Goal: Participate in discussion: Engage in conversation with other users on a specific topic

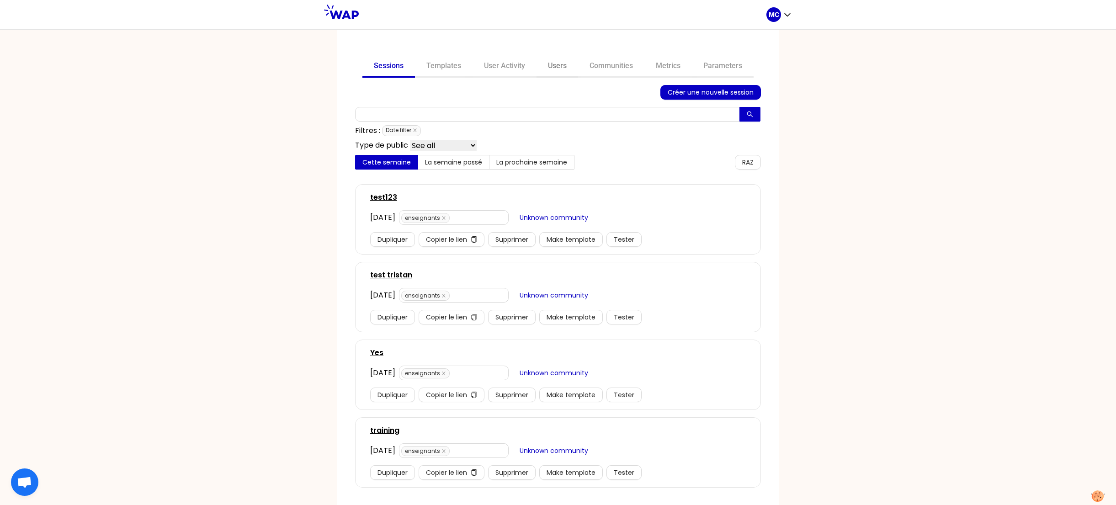
click at [564, 67] on link "Users" at bounding box center [558, 67] width 42 height 22
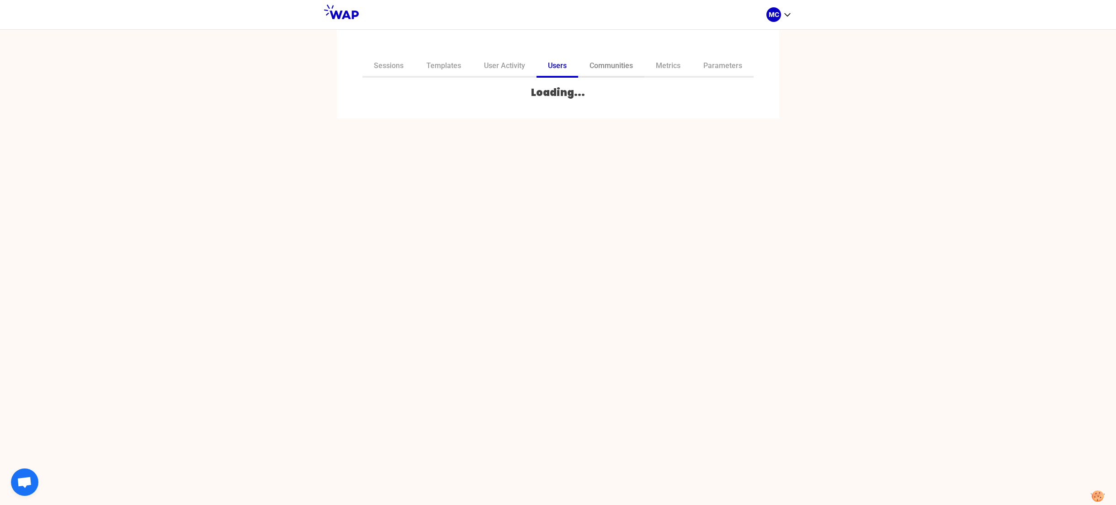
click at [602, 69] on link "Communities" at bounding box center [611, 67] width 66 height 22
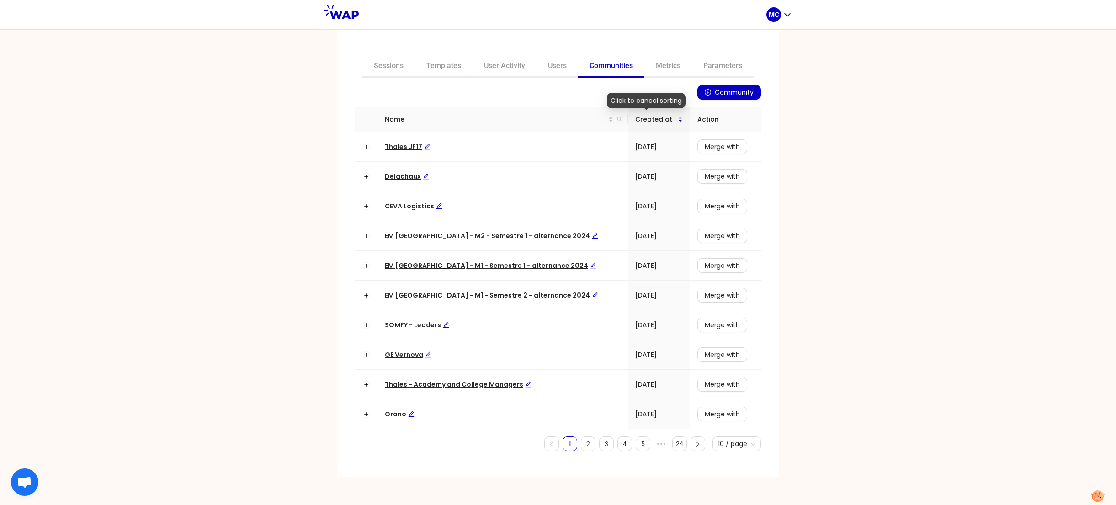
click at [605, 68] on link "Communities" at bounding box center [611, 67] width 66 height 22
click at [598, 119] on div "Name" at bounding box center [503, 119] width 236 height 10
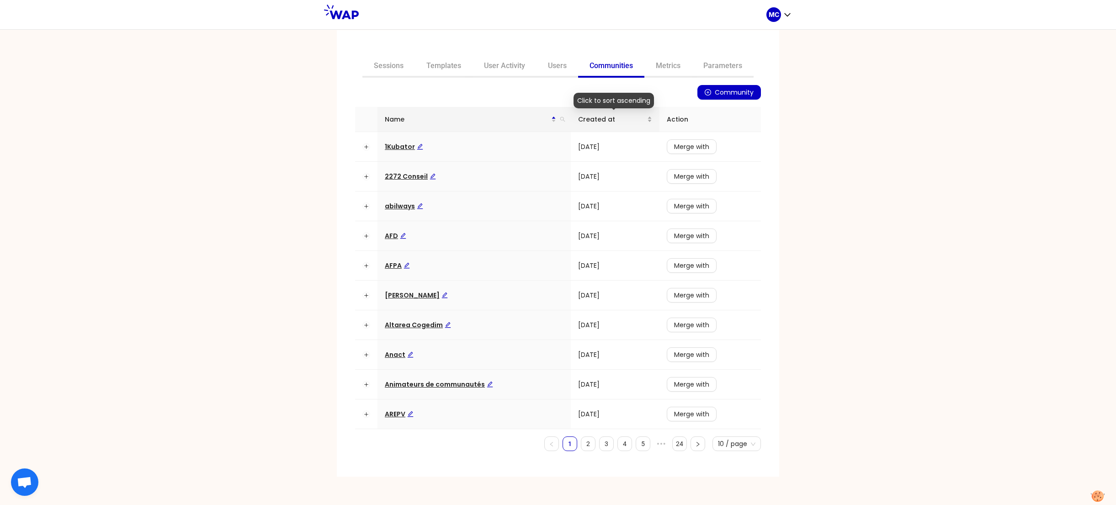
click at [604, 116] on span "Created at" at bounding box center [612, 119] width 69 height 10
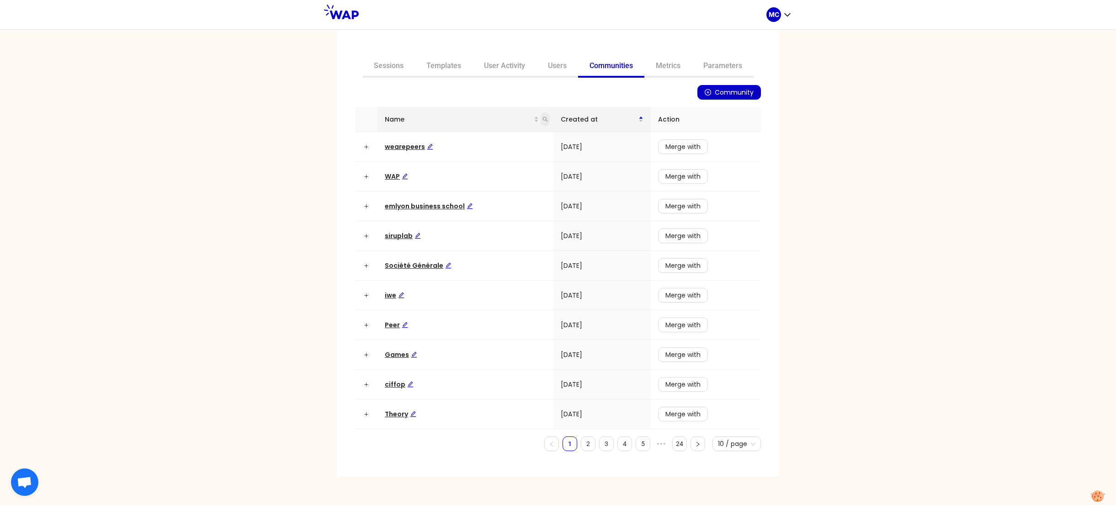
click at [548, 115] on span at bounding box center [545, 119] width 9 height 14
type input "ceva"
click at [482, 152] on span "Search" at bounding box center [486, 155] width 22 height 10
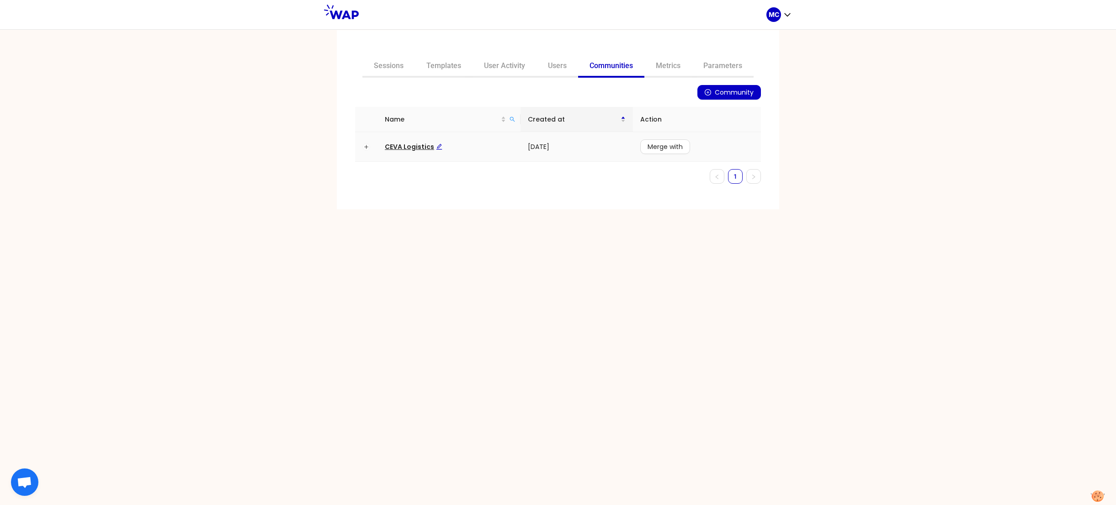
click at [406, 148] on span "CEVA Logistics" at bounding box center [414, 146] width 58 height 9
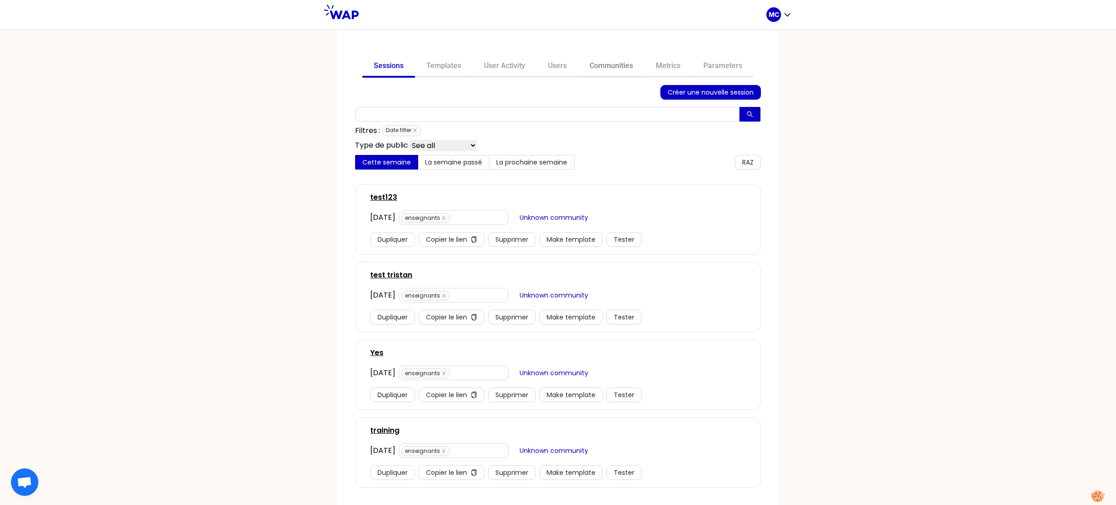
click at [619, 75] on link "Communities" at bounding box center [611, 67] width 66 height 22
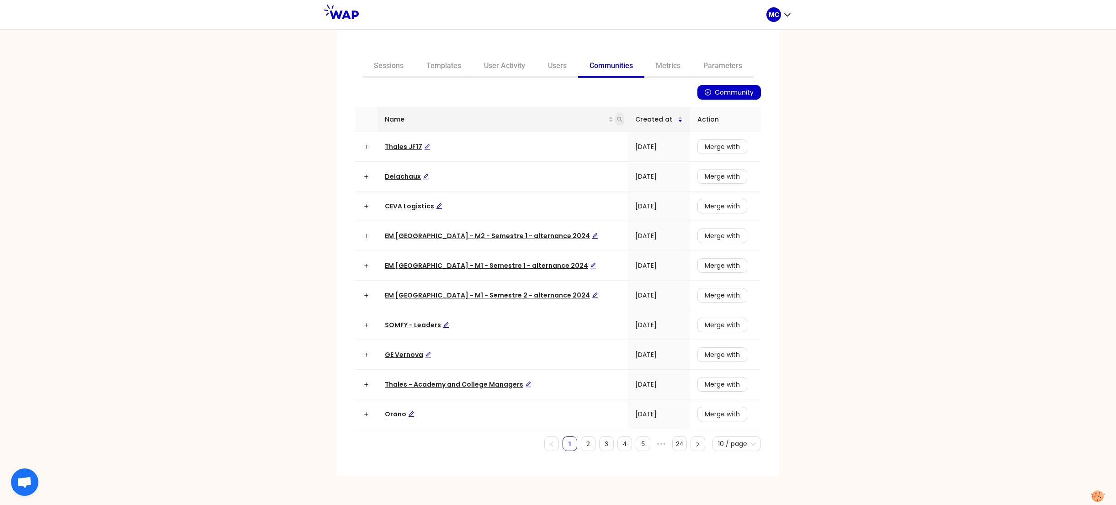
click at [615, 120] on span at bounding box center [619, 119] width 9 height 14
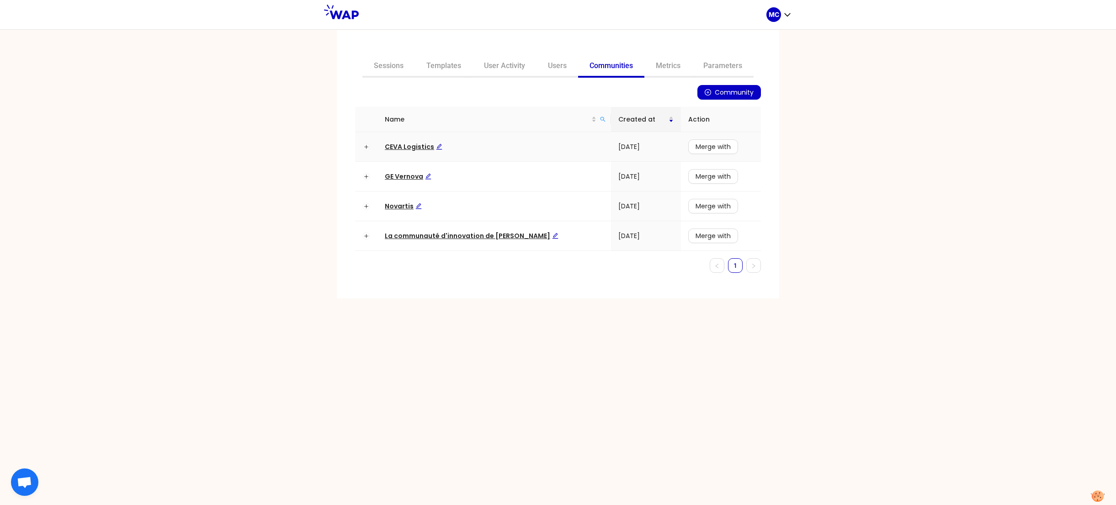
click at [405, 138] on td "CEVA Logistics" at bounding box center [495, 147] width 234 height 30
click at [600, 119] on icon "search" at bounding box center [602, 119] width 5 height 5
type input "dir"
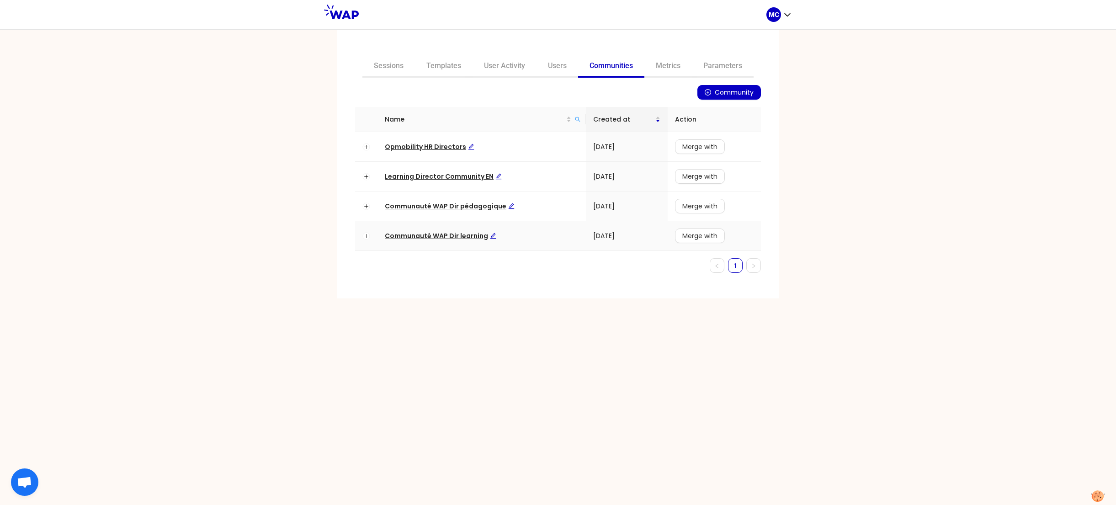
click at [447, 238] on span "Communauté WAP Dir learning" at bounding box center [441, 235] width 112 height 9
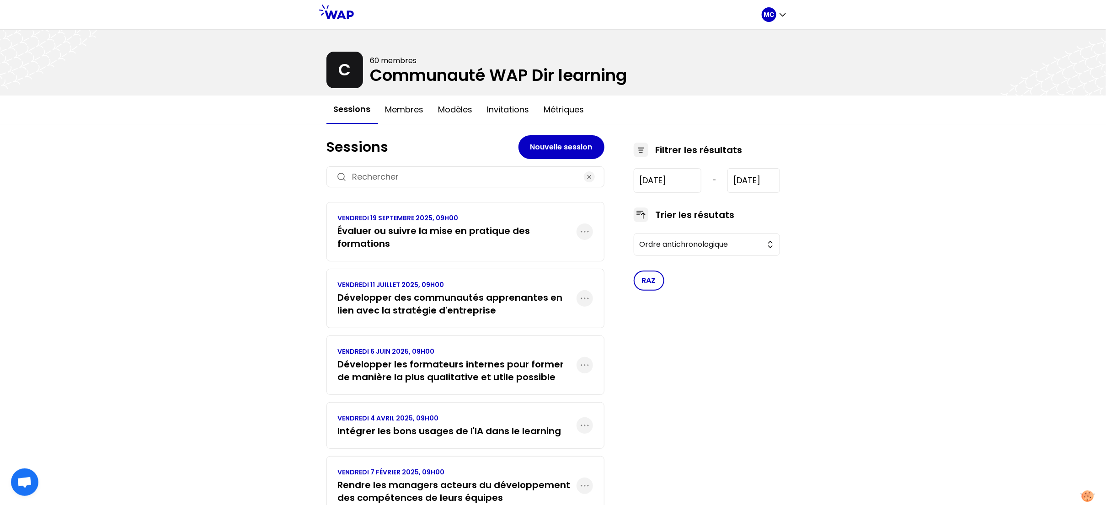
scroll to position [200, 0]
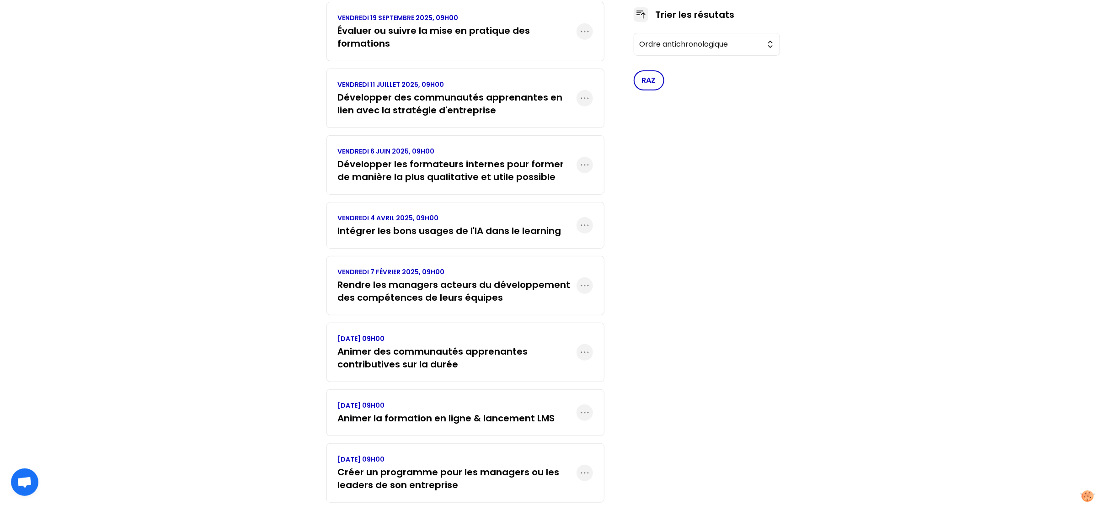
click at [490, 282] on h3 "Rendre les managers acteurs du développement des compétences de leurs équipes" at bounding box center [457, 291] width 239 height 26
click at [504, 227] on h3 "Intégrer les bons usages de l'IA dans le learning" at bounding box center [450, 230] width 224 height 13
click at [513, 172] on h3 "Développer les formateurs internes pour former de manière la plus qualitative e…" at bounding box center [457, 171] width 239 height 26
click at [522, 100] on h3 "Développer des communautés apprenantes en lien avec la stratégie d'entreprise" at bounding box center [457, 104] width 239 height 26
click at [521, 46] on h3 "Évaluer ou suivre la mise en pratique des formations" at bounding box center [457, 37] width 239 height 26
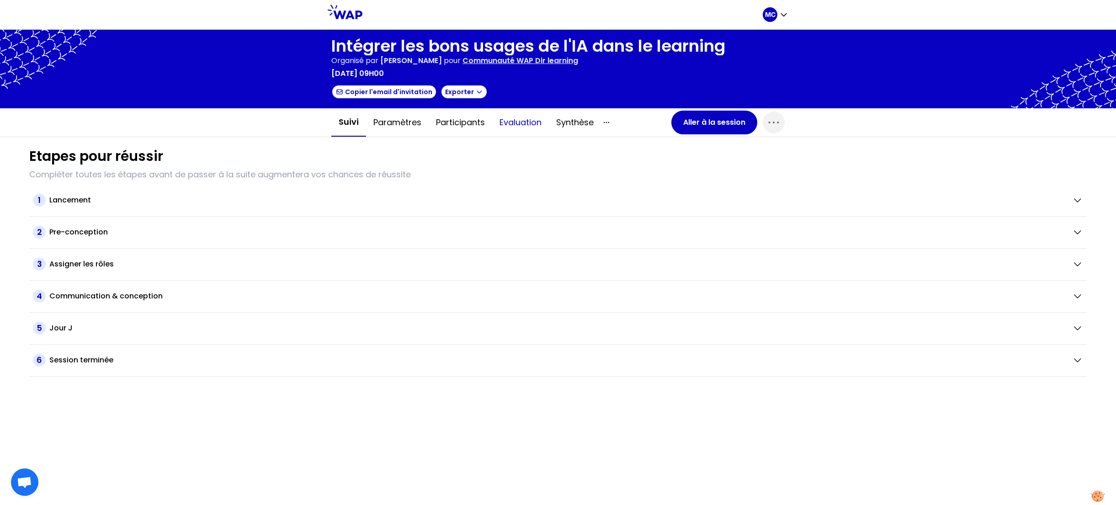
click at [522, 124] on button "Evaluation" at bounding box center [520, 122] width 57 height 27
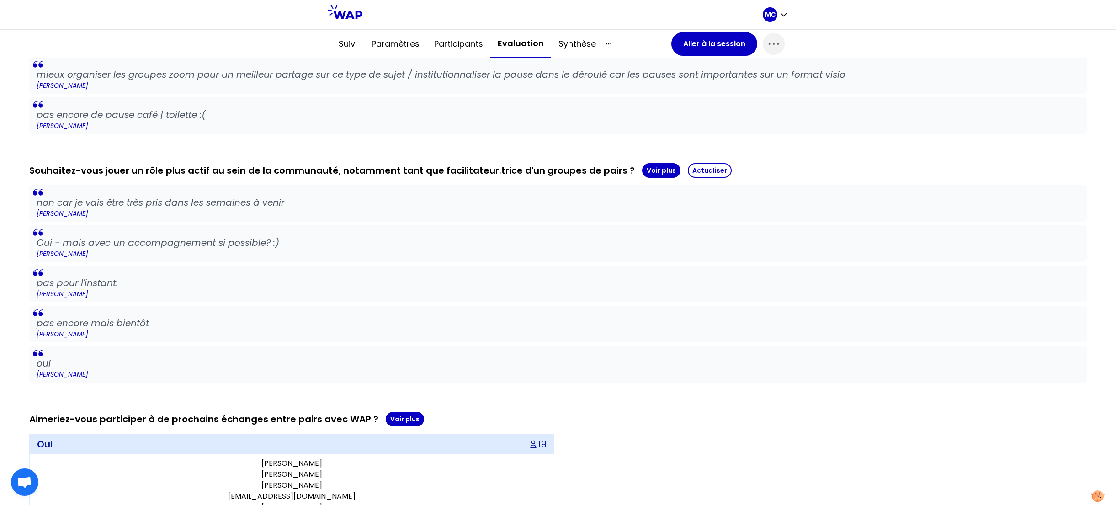
scroll to position [634, 0]
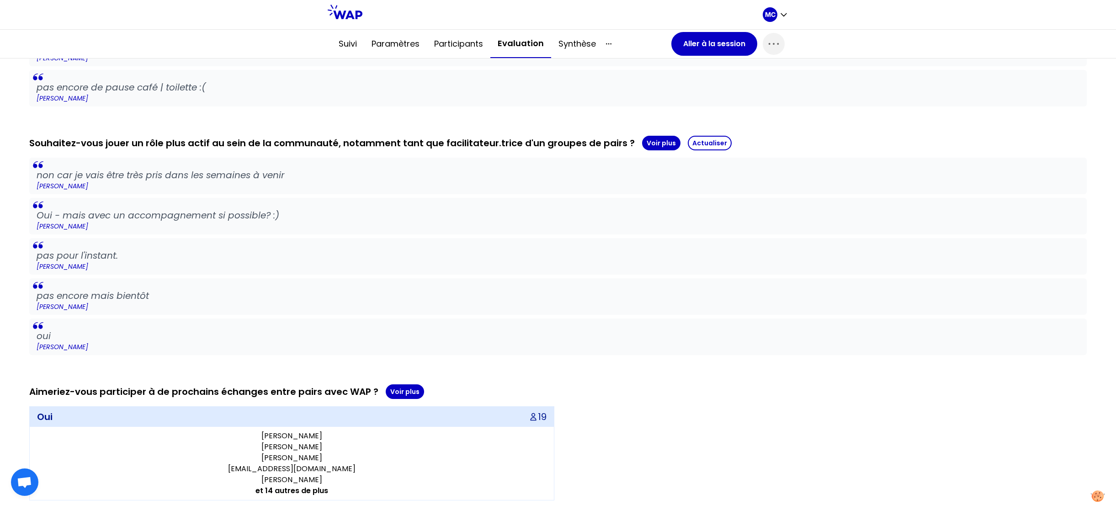
click at [439, 297] on p "pas encore mais bientôt" at bounding box center [558, 295] width 1043 height 13
drag, startPoint x: 348, startPoint y: 347, endPoint x: 351, endPoint y: 202, distance: 144.9
click at [351, 202] on div "non car je vais être très pris dans les semaines à venir JULIEN LANNETTE Oui - …" at bounding box center [558, 256] width 1058 height 197
click at [352, 202] on blockquote "Oui - mais avec un accompagnement si possible? :) Elisa Masson" at bounding box center [558, 216] width 1058 height 37
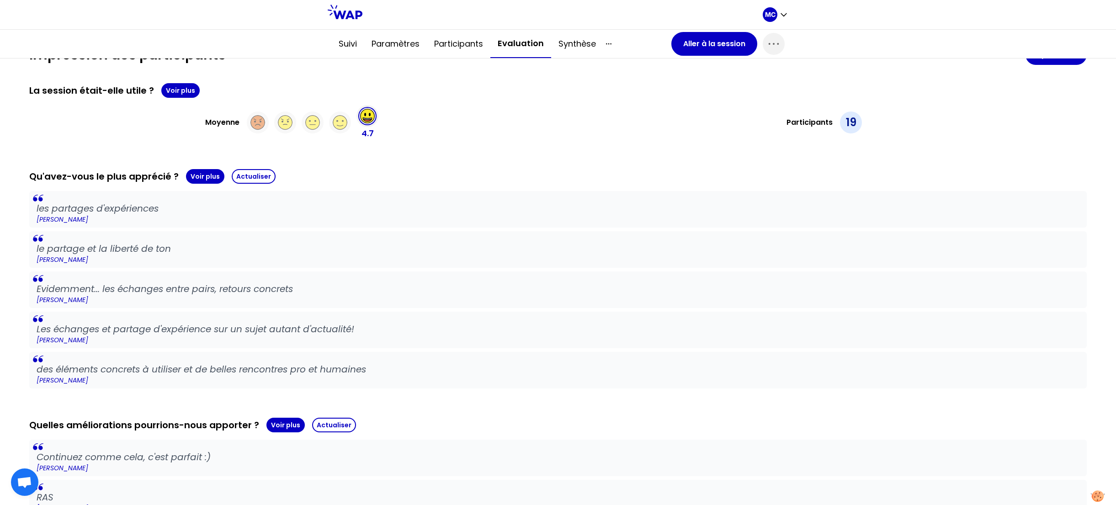
scroll to position [0, 0]
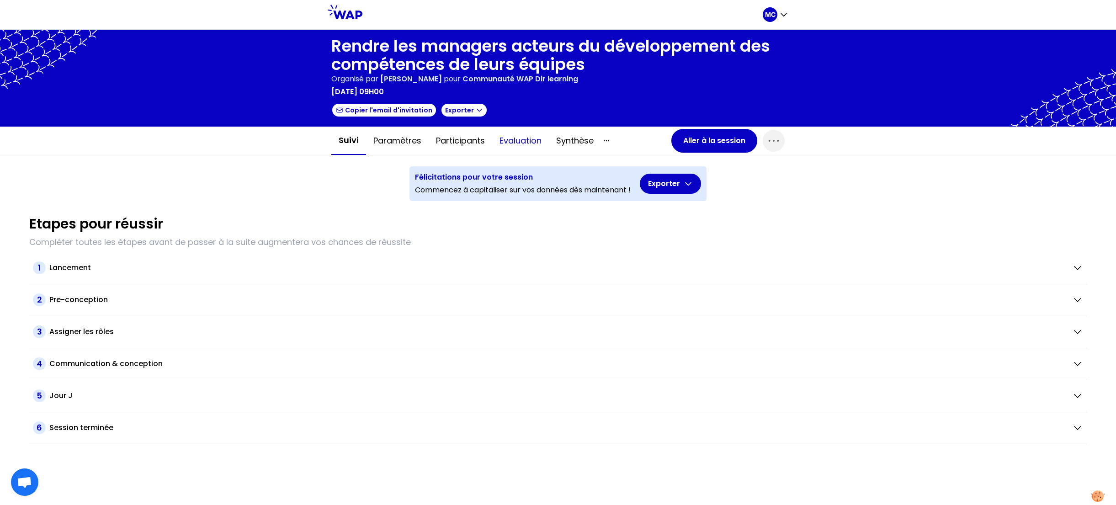
click at [529, 145] on button "Evaluation" at bounding box center [520, 140] width 57 height 27
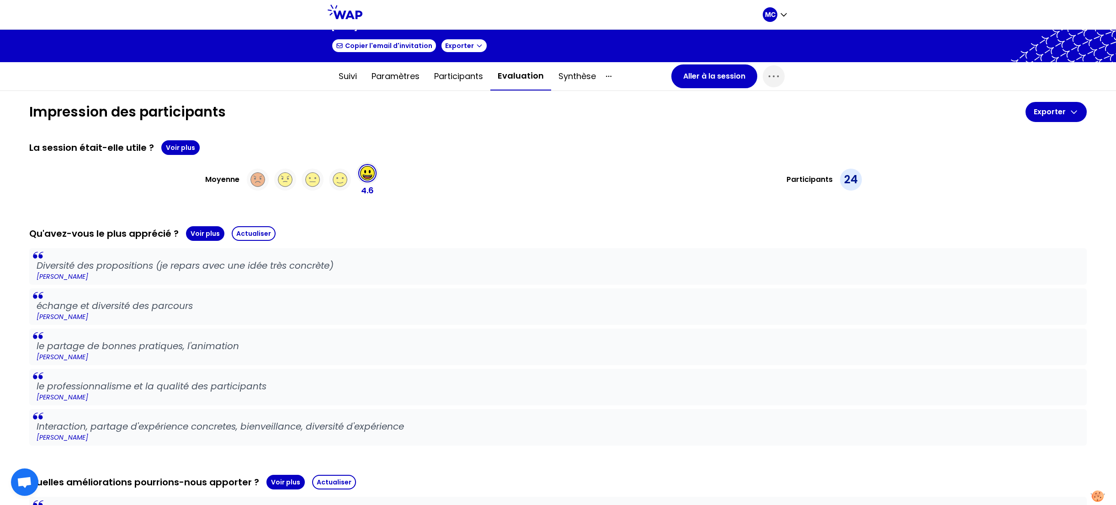
scroll to position [62, 0]
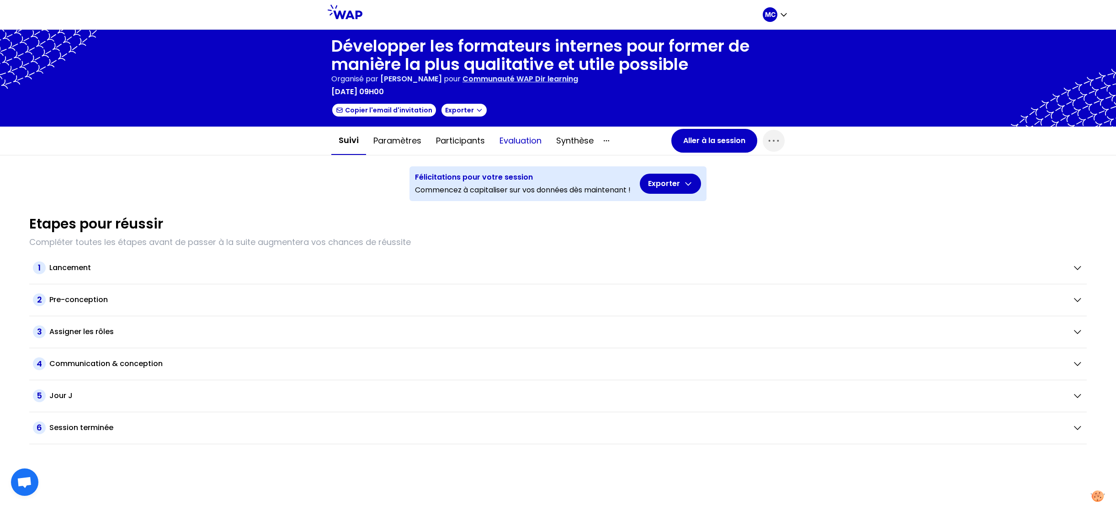
click at [536, 140] on button "Evaluation" at bounding box center [520, 140] width 57 height 27
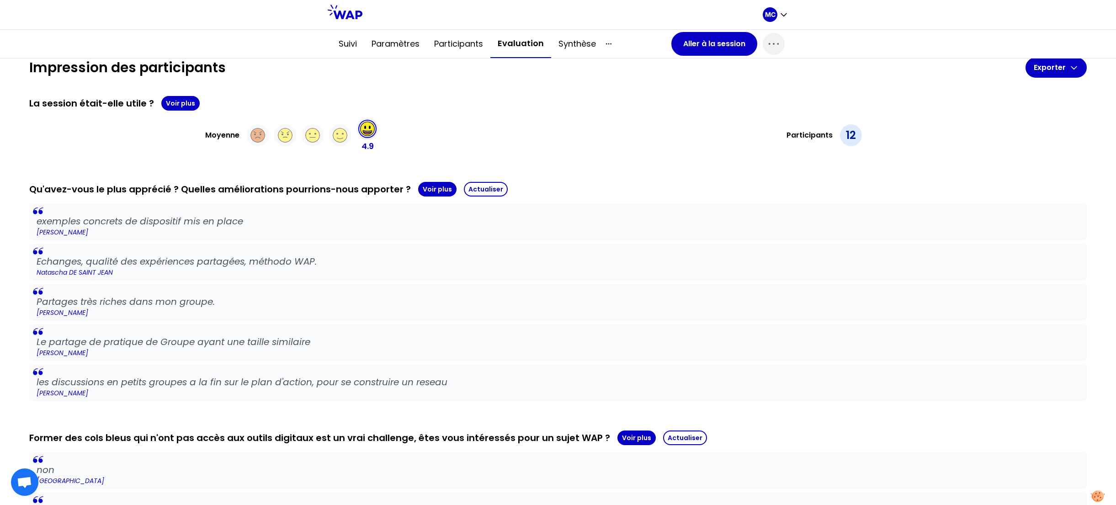
scroll to position [446, 0]
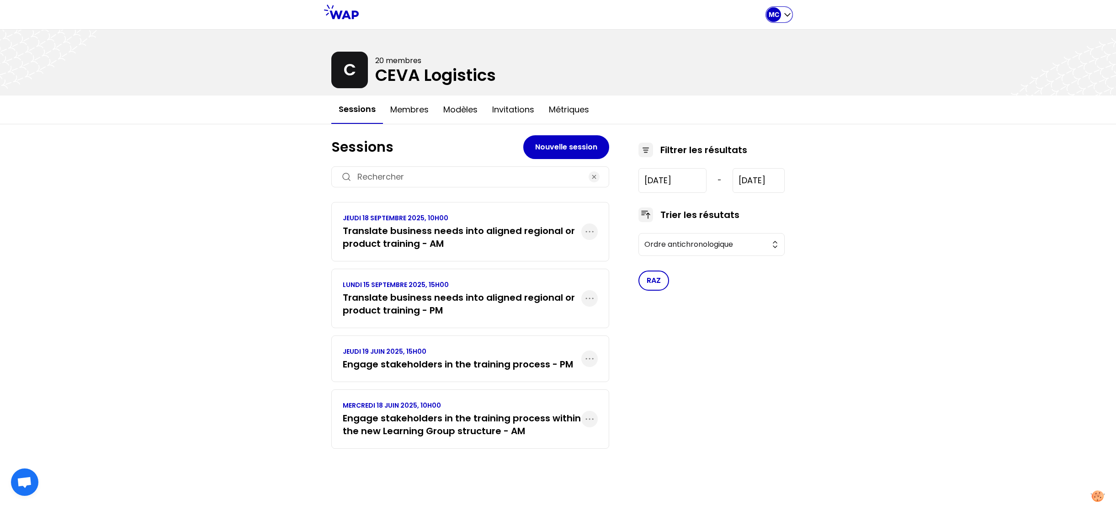
click at [783, 19] on div "MC" at bounding box center [780, 14] width 26 height 15
click at [769, 39] on button "Sessions" at bounding box center [743, 38] width 98 height 16
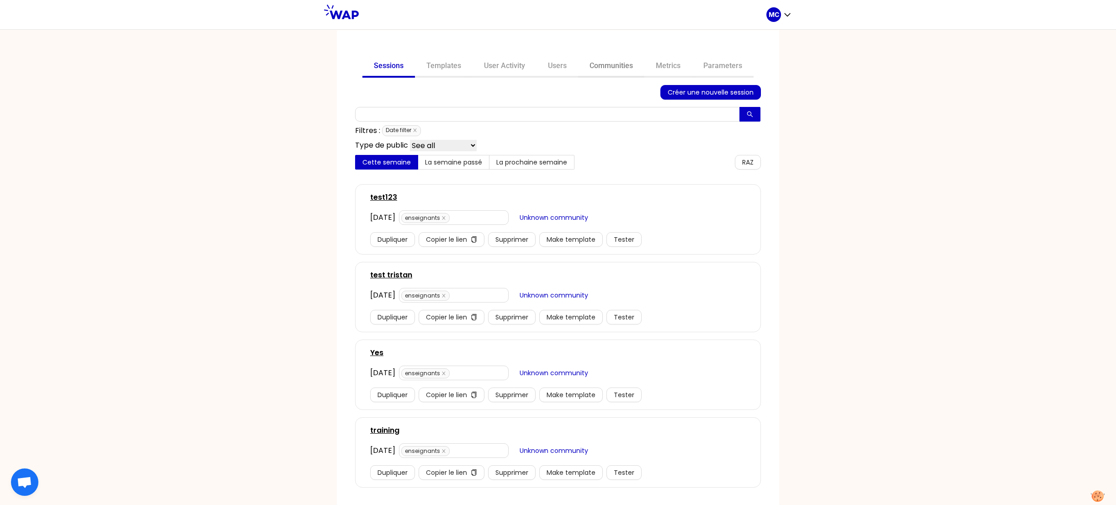
click at [615, 71] on link "Communities" at bounding box center [611, 67] width 66 height 22
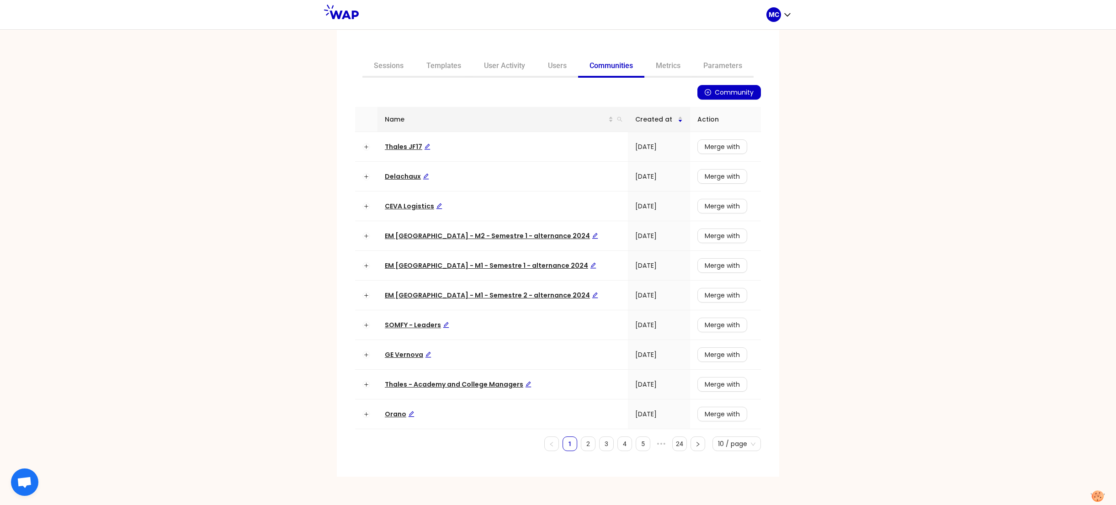
click at [608, 127] on th "Name" at bounding box center [503, 119] width 250 height 25
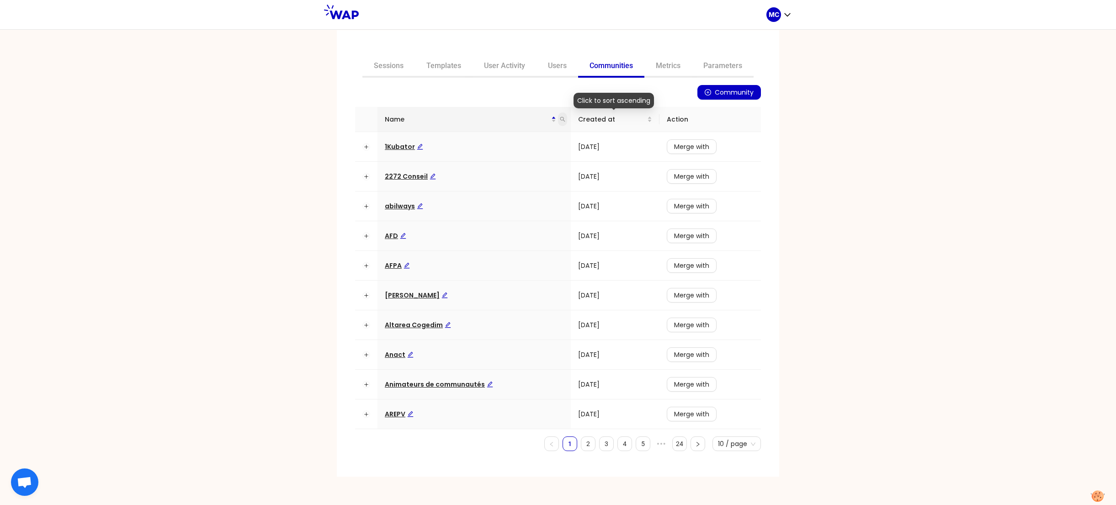
click at [564, 118] on icon "search" at bounding box center [562, 119] width 5 height 5
click at [504, 71] on link "User Activity" at bounding box center [505, 67] width 64 height 22
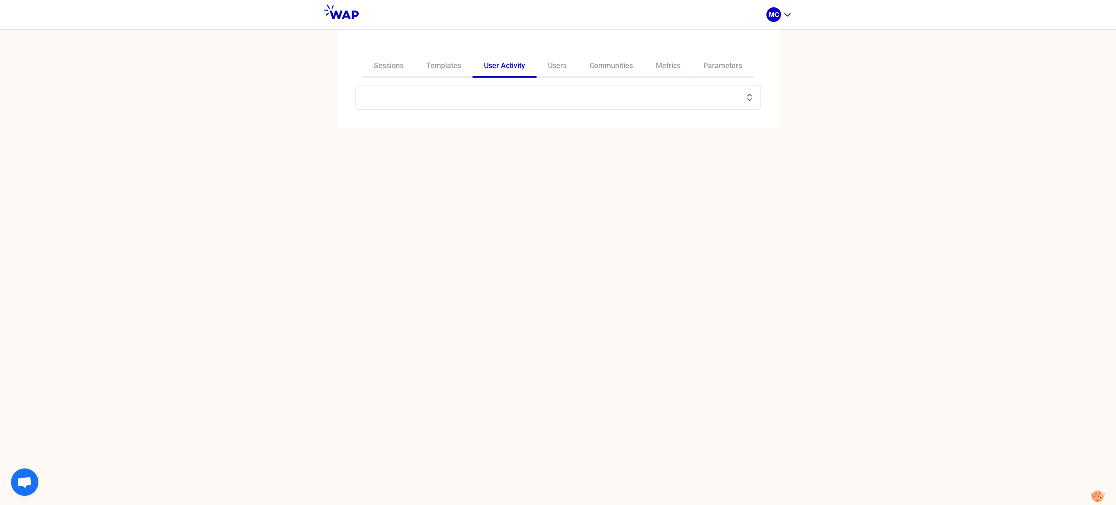
click at [528, 99] on input "text" at bounding box center [552, 97] width 383 height 13
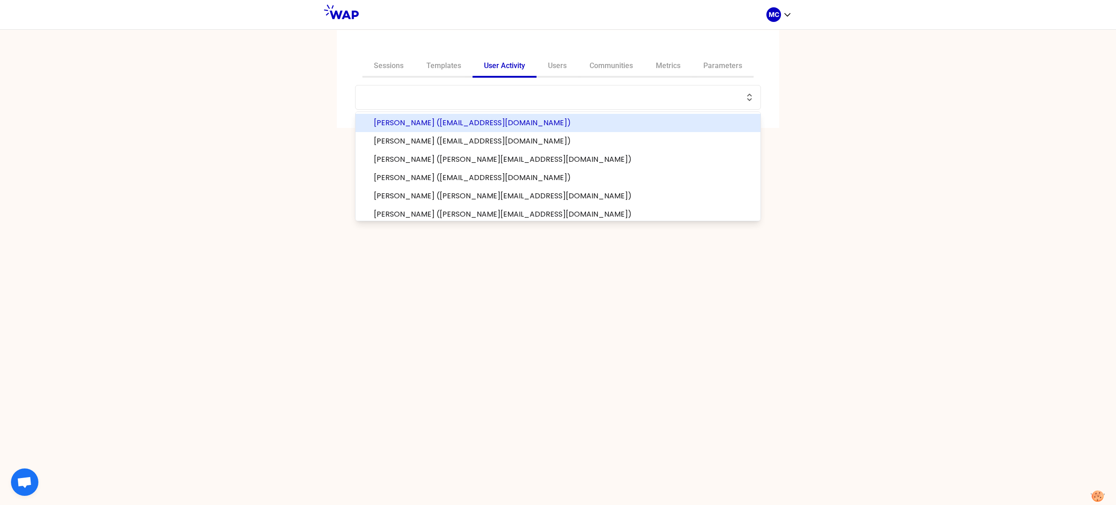
paste input "ehiste@groupe-atlantic.com"
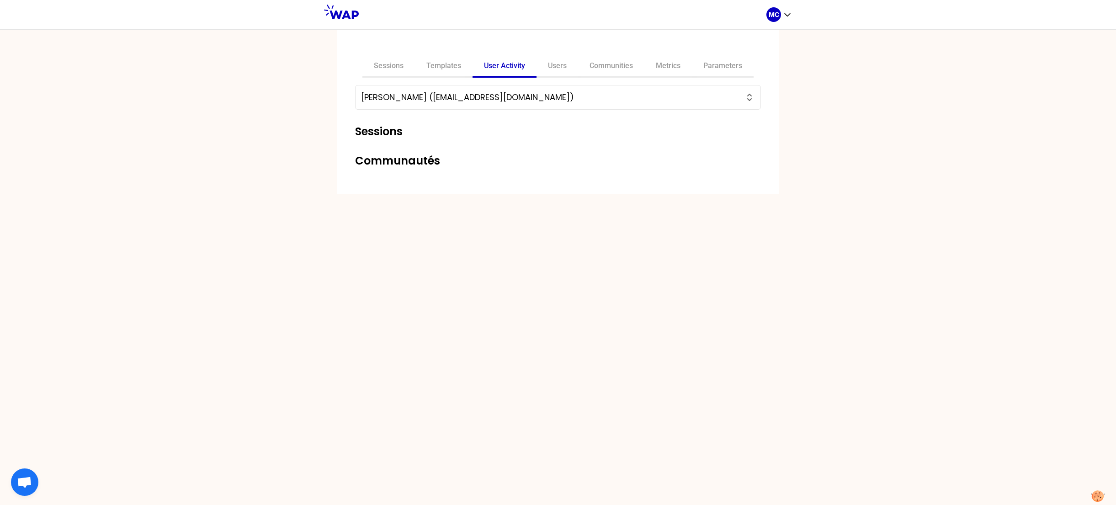
type input "Emmanuelle HISTE (ehiste@groupe-atlantic.com)"
click at [628, 389] on div "Sessions Templates User Activity Users Communities Metrics Parameters Emmanuell…" at bounding box center [558, 267] width 1116 height 476
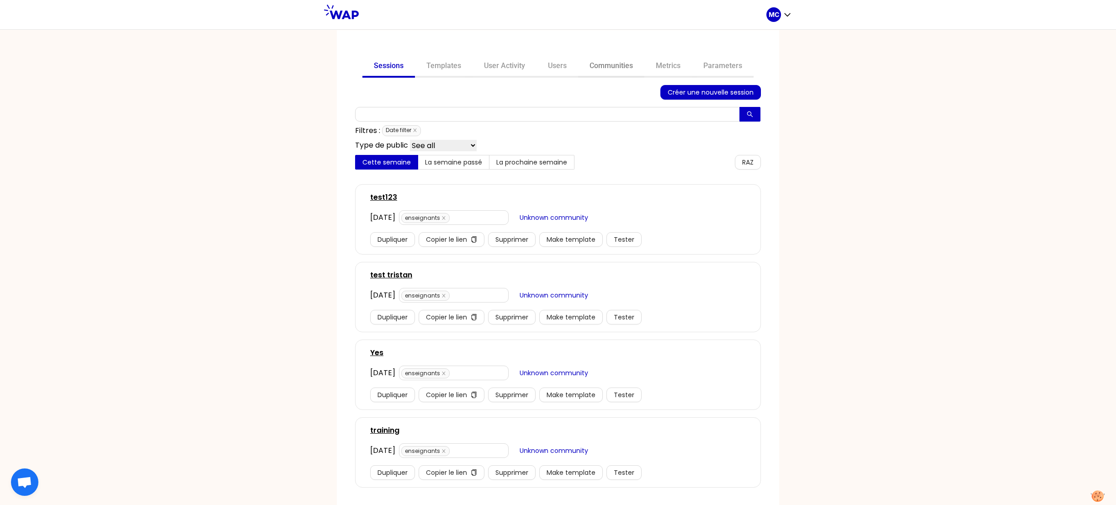
click at [604, 56] on link "Communities" at bounding box center [611, 67] width 66 height 22
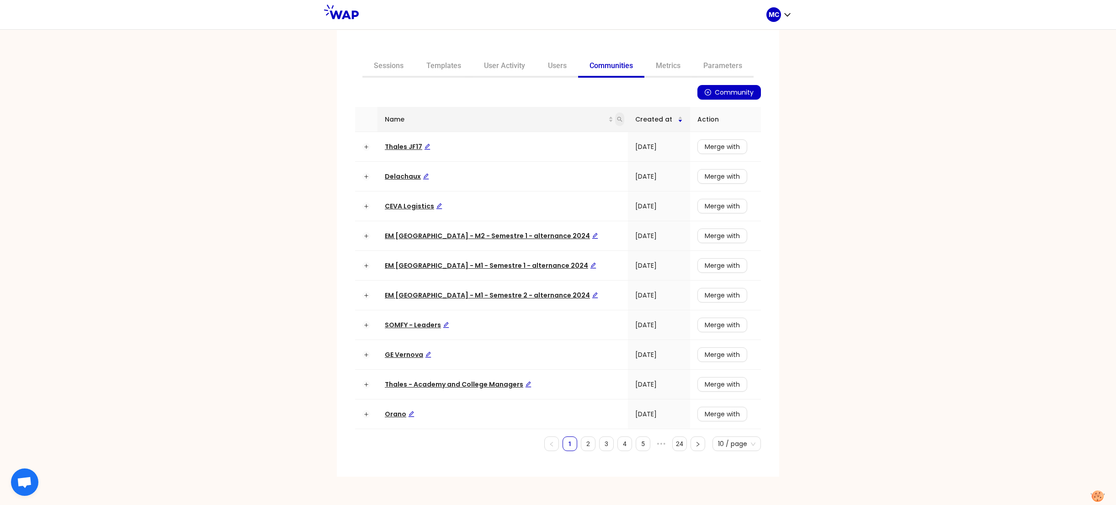
click at [618, 119] on icon "search" at bounding box center [620, 119] width 5 height 5
type input "dir"
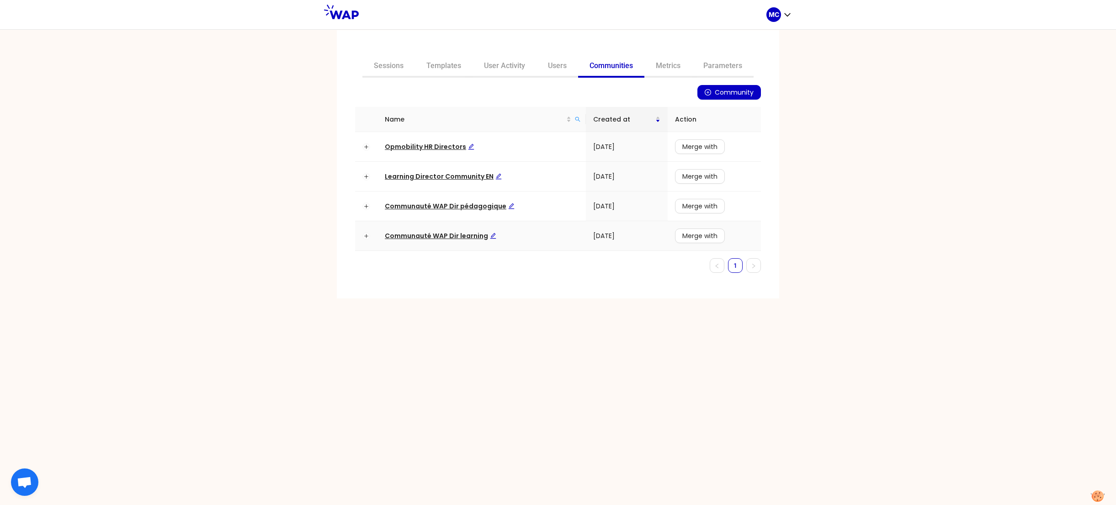
click at [464, 238] on span "Communauté WAP Dir learning" at bounding box center [441, 235] width 112 height 9
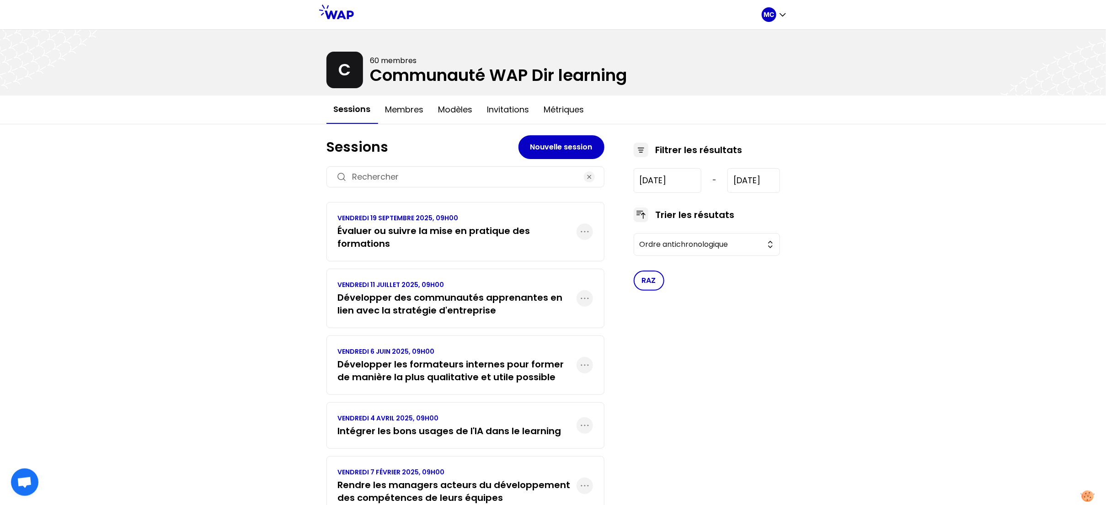
click at [464, 238] on h3 "Évaluer ou suivre la mise en pratique des formations" at bounding box center [457, 237] width 239 height 26
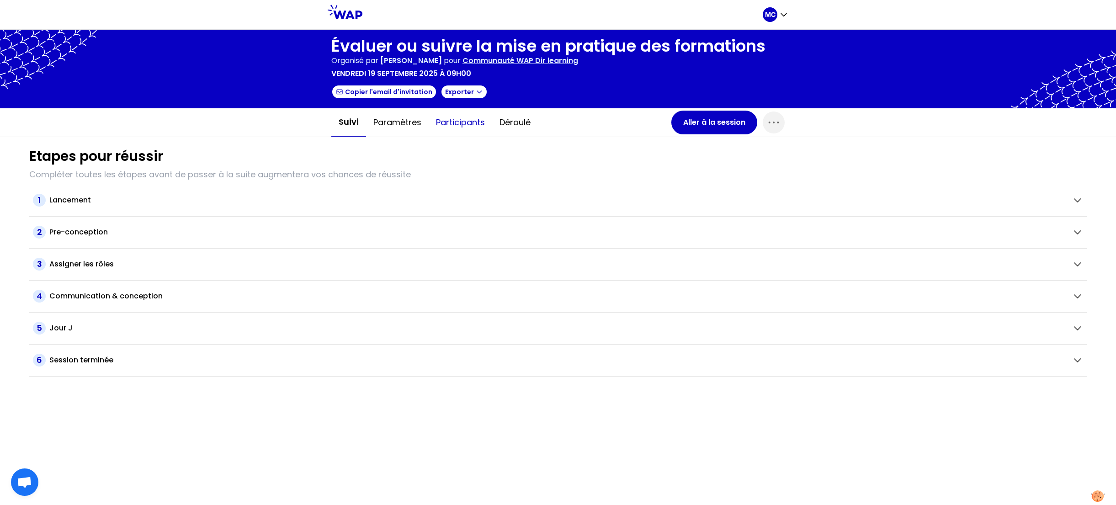
click at [447, 118] on button "Participants" at bounding box center [461, 122] width 64 height 27
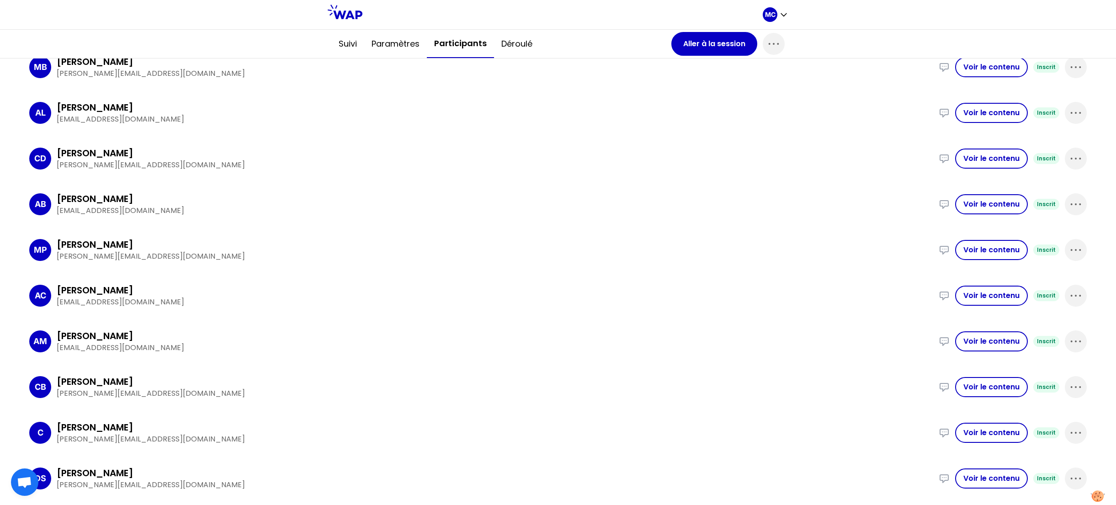
scroll to position [247, 0]
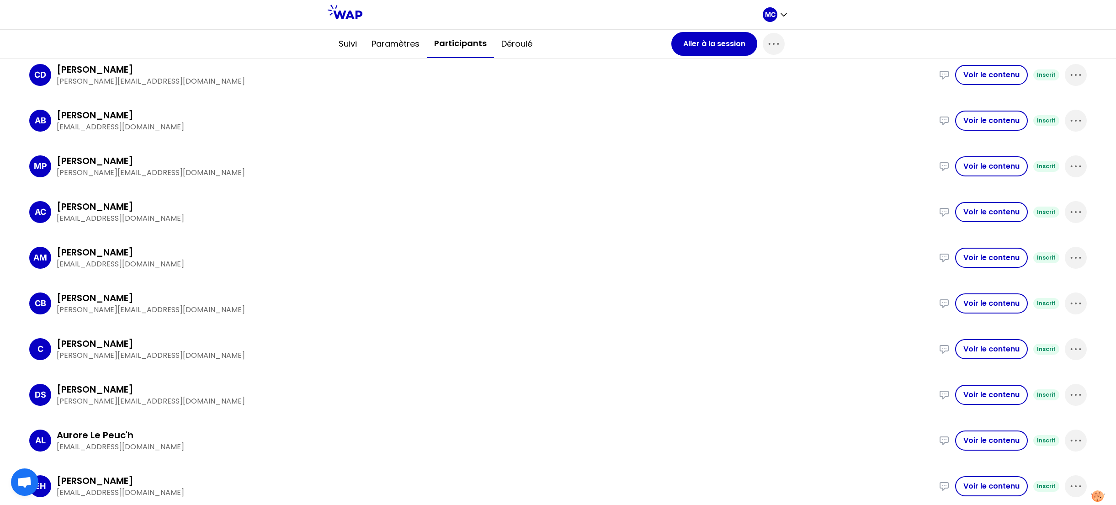
click at [410, 261] on p "[EMAIL_ADDRESS][DOMAIN_NAME]" at bounding box center [495, 264] width 877 height 11
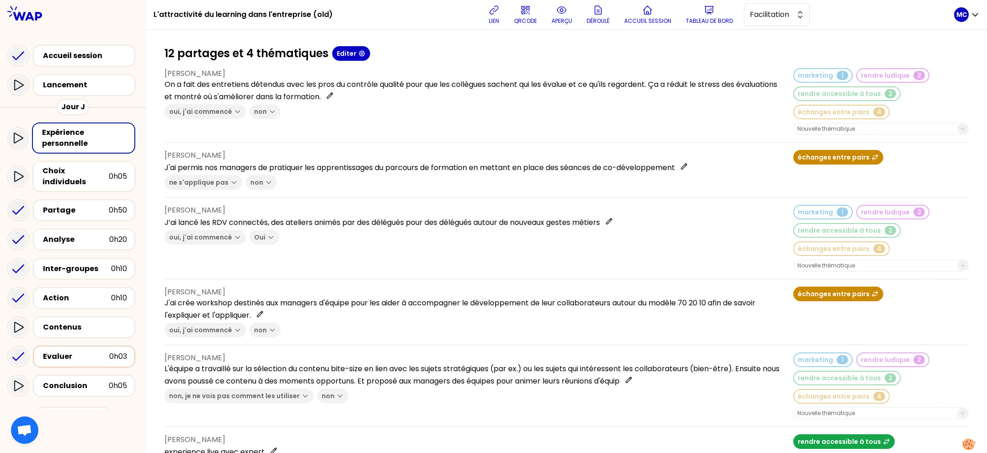
click at [93, 351] on div "Evaluer" at bounding box center [76, 356] width 66 height 11
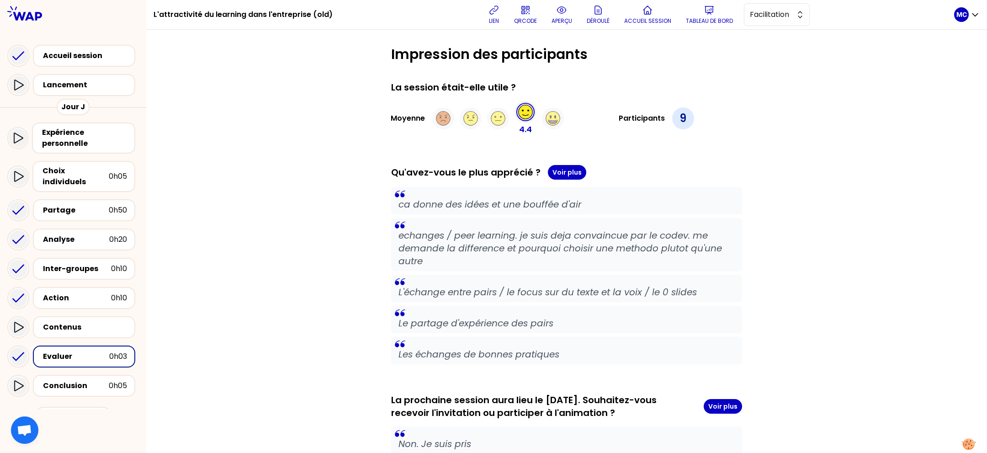
click at [81, 380] on div "Conclusion" at bounding box center [76, 385] width 66 height 11
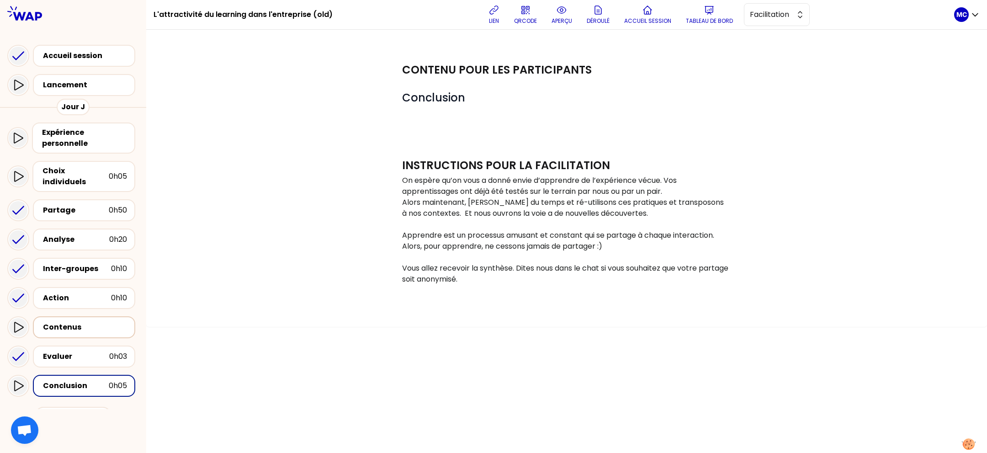
click at [81, 322] on div "Contenus" at bounding box center [85, 327] width 84 height 11
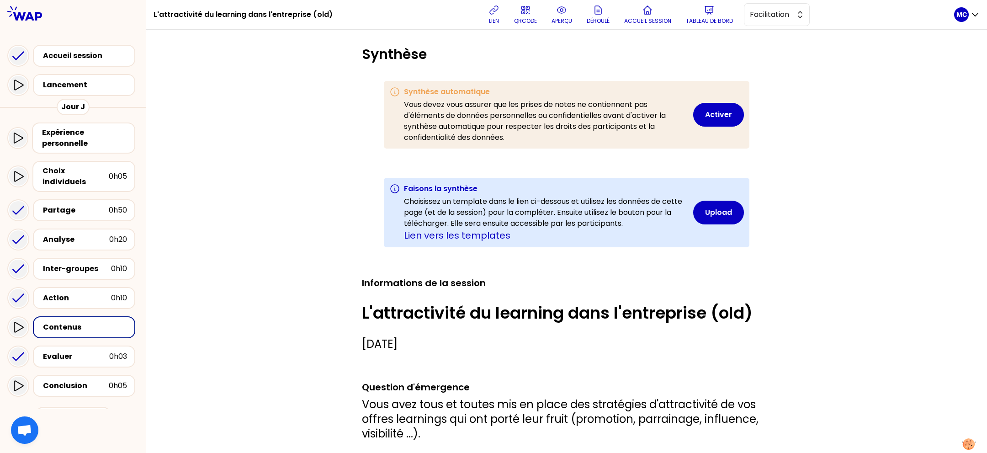
scroll to position [4395, 4179]
click at [84, 293] on div "Action" at bounding box center [77, 298] width 68 height 11
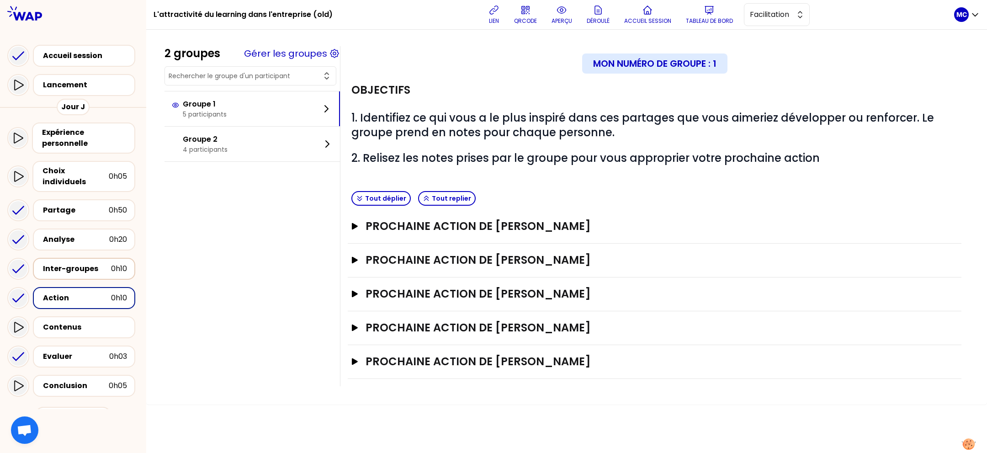
click at [89, 263] on div "Inter-groupes" at bounding box center [77, 268] width 68 height 11
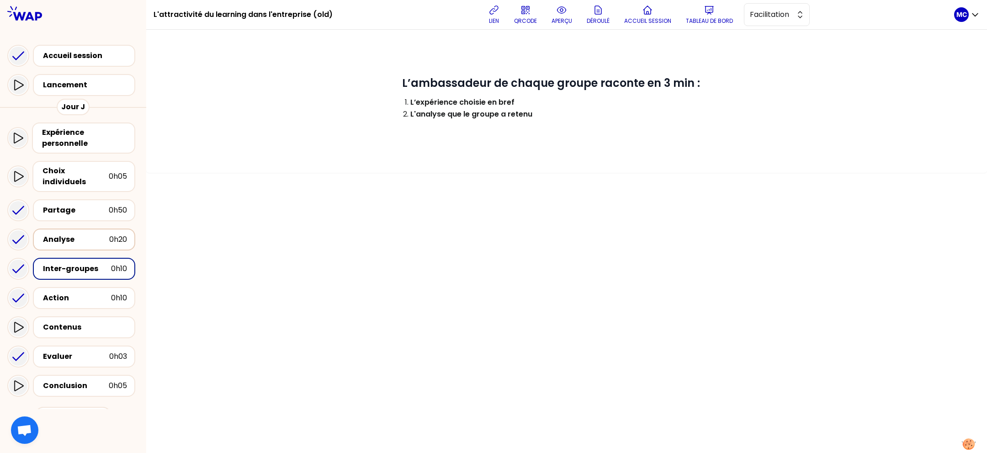
click at [89, 238] on div "Analyse 0h20" at bounding box center [84, 240] width 102 height 22
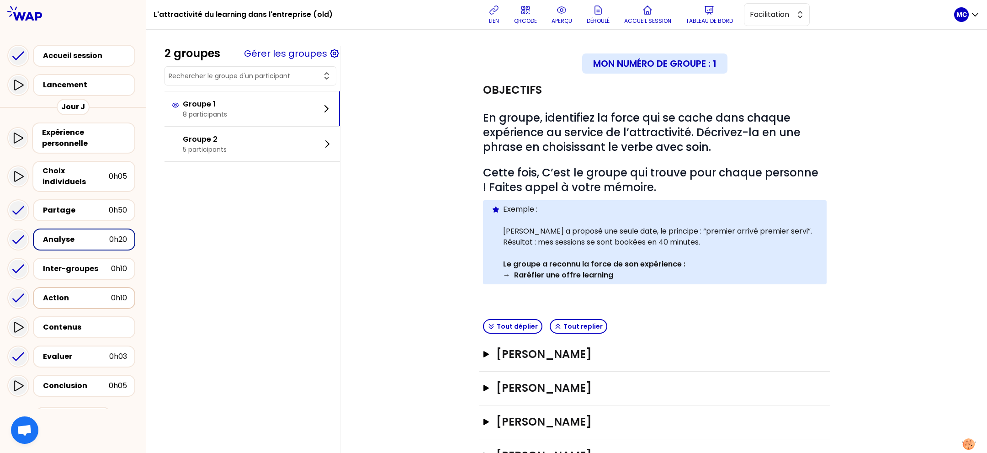
click at [83, 293] on div "Action" at bounding box center [77, 298] width 68 height 11
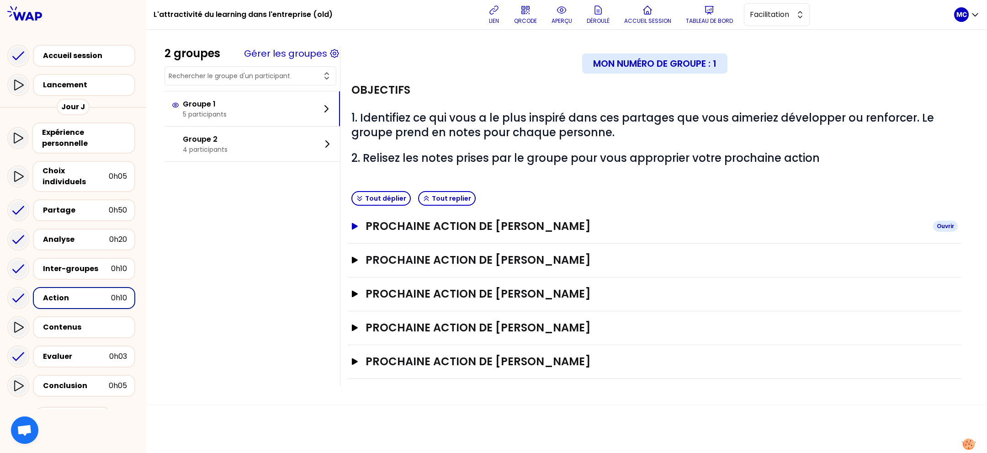
click at [467, 228] on h3 "Prochaine action de [PERSON_NAME]" at bounding box center [646, 226] width 560 height 15
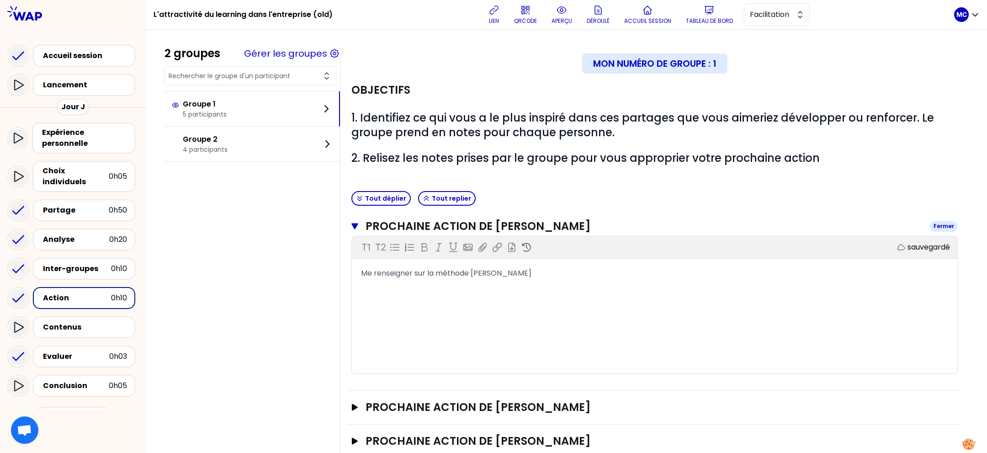
click at [467, 228] on h3 "Prochaine action de [PERSON_NAME]" at bounding box center [644, 226] width 557 height 15
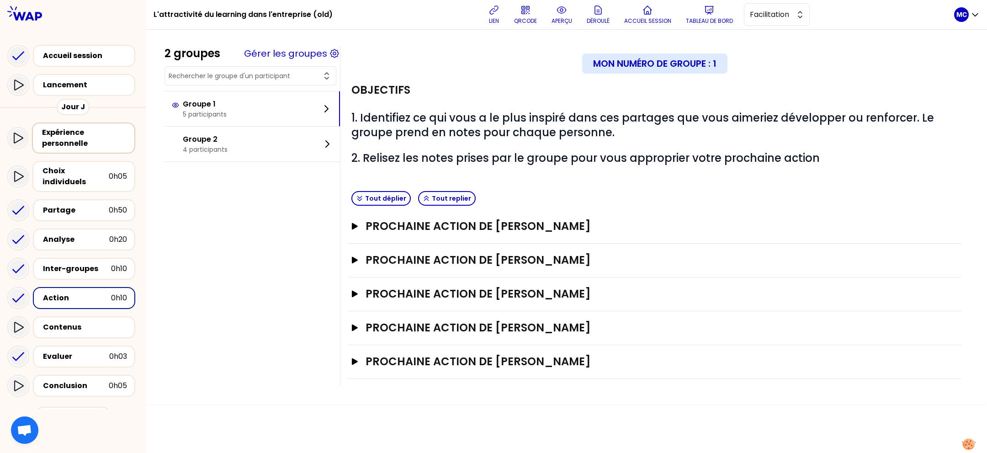
click at [80, 137] on div "Expérience personnelle" at bounding box center [84, 138] width 85 height 22
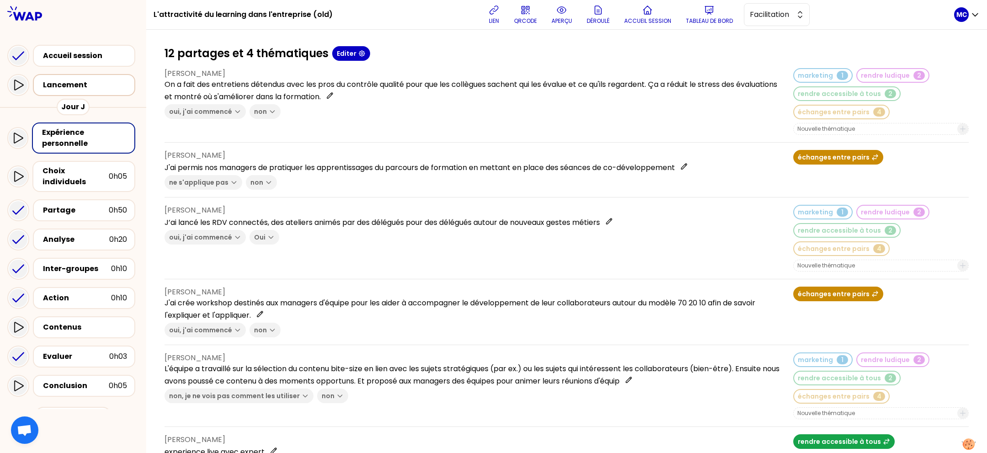
click at [94, 95] on div "Lancement" at bounding box center [84, 85] width 102 height 22
click at [560, 22] on p "aperçu" at bounding box center [562, 20] width 21 height 7
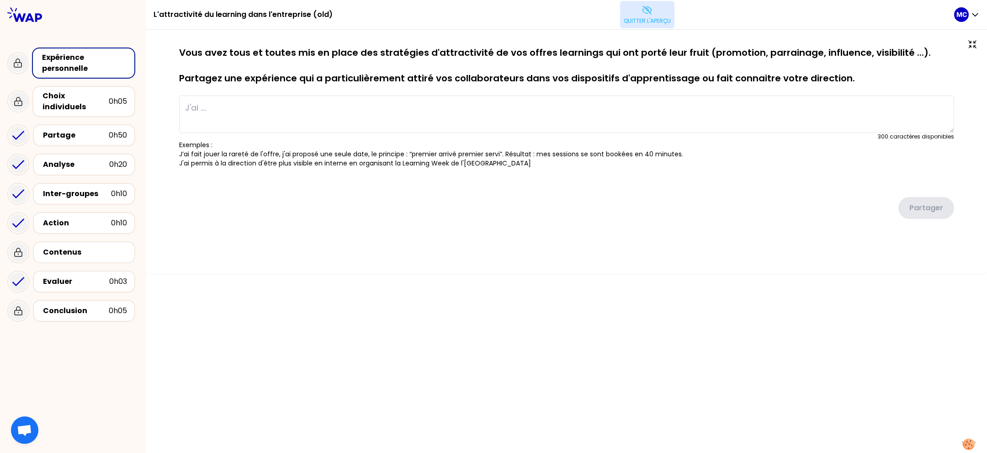
type textarea "On a fait des entretiens détendus avec les pros du contrôle qualité pour que le…"
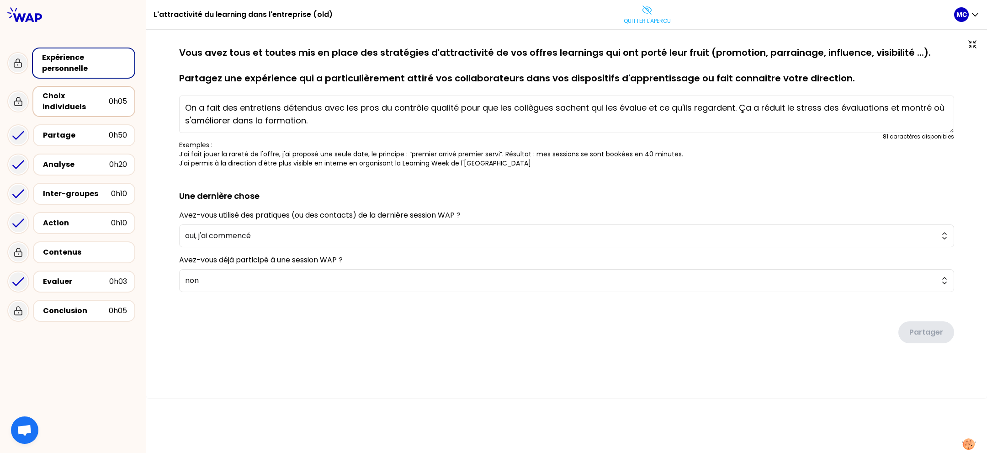
click at [42, 87] on div "Choix individuels 0h05" at bounding box center [83, 101] width 103 height 31
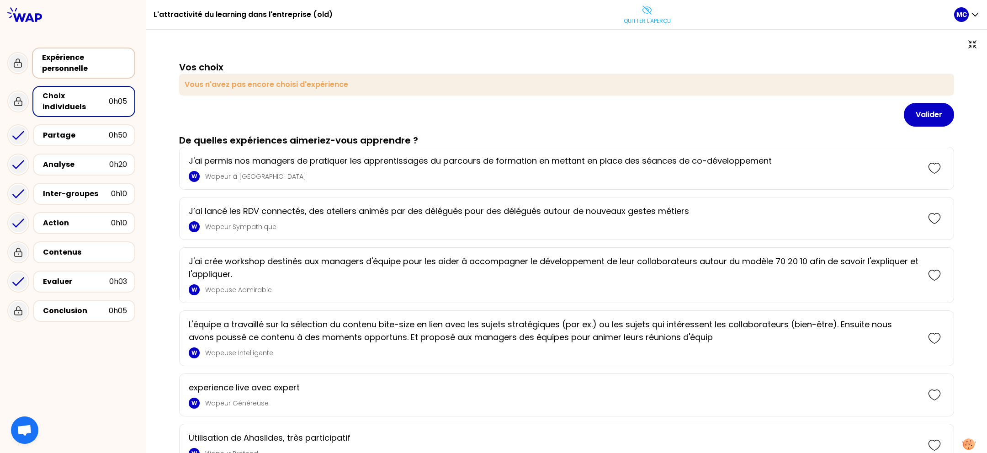
click at [118, 47] on div "Expérience personnelle" at bounding box center [73, 63] width 132 height 38
click at [107, 70] on div "Expérience personnelle" at bounding box center [84, 63] width 85 height 22
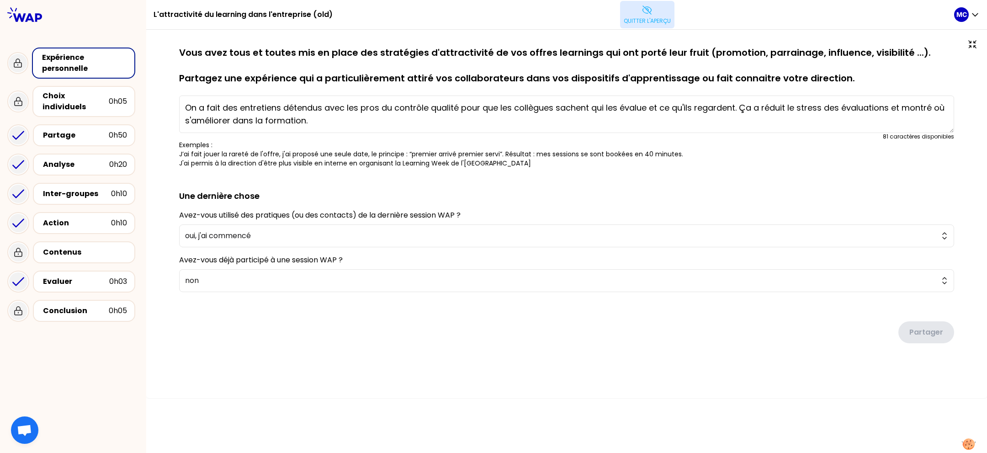
click at [648, 10] on icon at bounding box center [647, 10] width 11 height 11
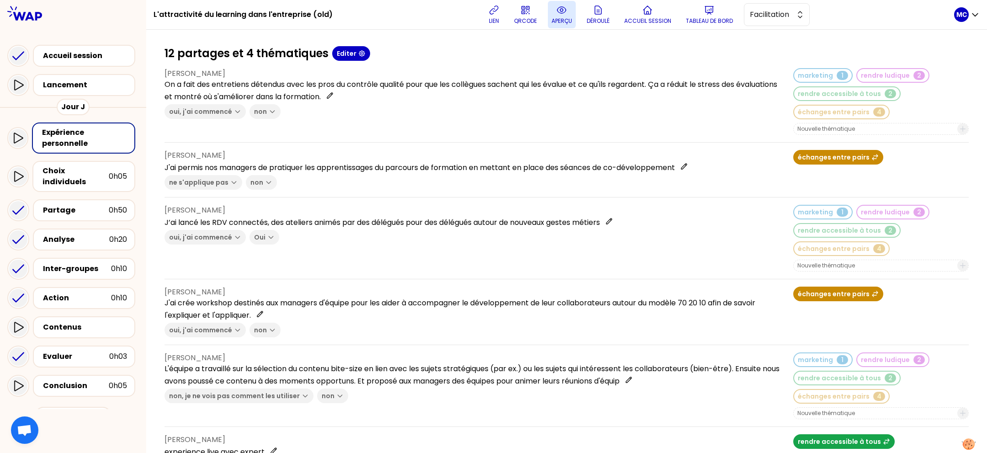
click at [570, 18] on p "aperçu" at bounding box center [562, 20] width 21 height 7
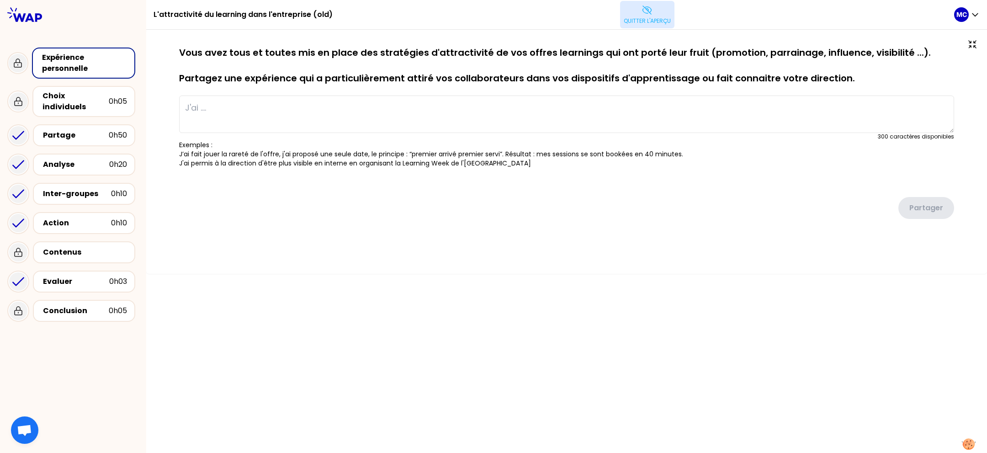
type textarea "On a fait des entretiens détendus avec les pros du contrôle qualité pour que le…"
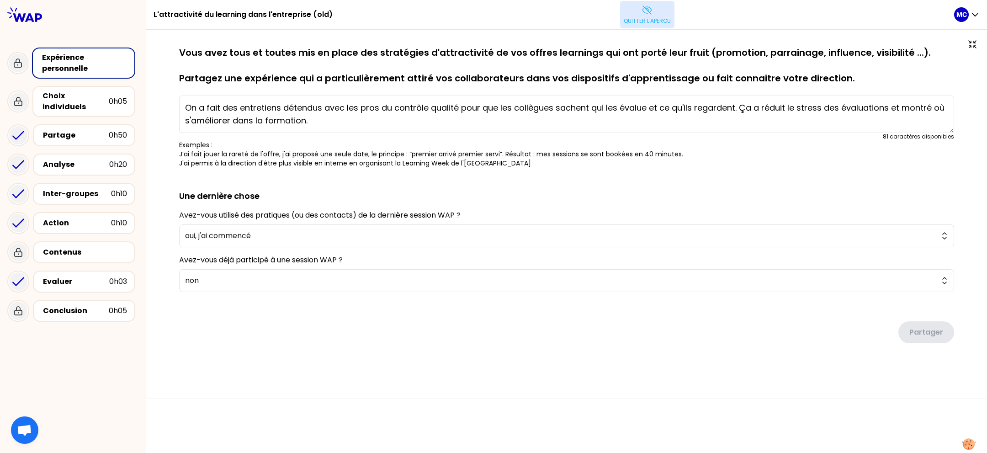
click at [655, 20] on p "Quitter l'aperçu" at bounding box center [647, 20] width 47 height 7
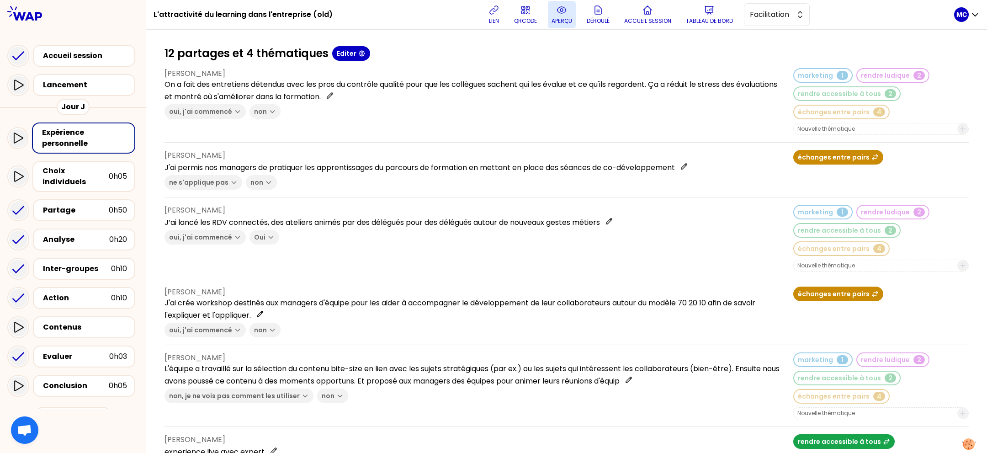
click at [561, 23] on p "aperçu" at bounding box center [562, 20] width 21 height 7
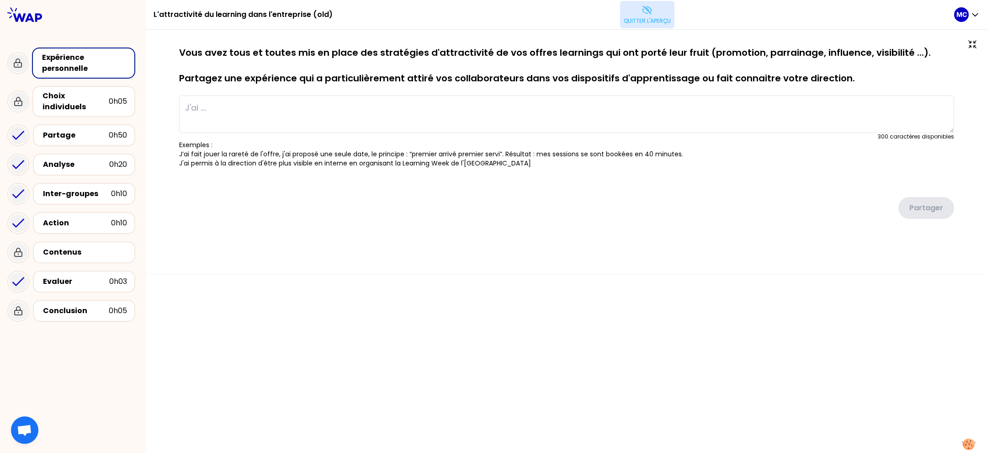
type textarea "On a fait des entretiens détendus avec les pros du contrôle qualité pour que le…"
